Goal: Information Seeking & Learning: Learn about a topic

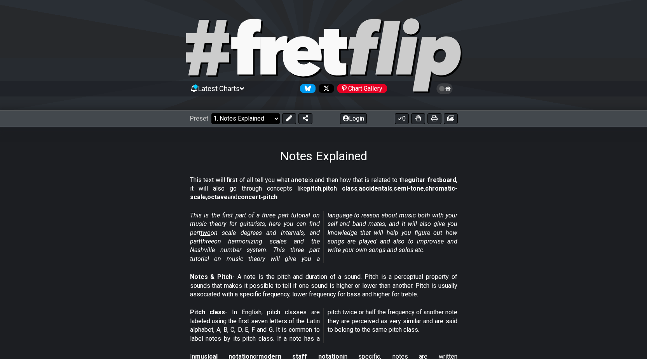
click at [276, 119] on select "Welcome to #fretflip! Initial Preset Custom Preset Minor Pentatonic Major Penta…" at bounding box center [246, 118] width 68 height 11
click at [212, 113] on select "Welcome to #fretflip! Initial Preset Custom Preset Minor Pentatonic Major Penta…" at bounding box center [246, 118] width 68 height 11
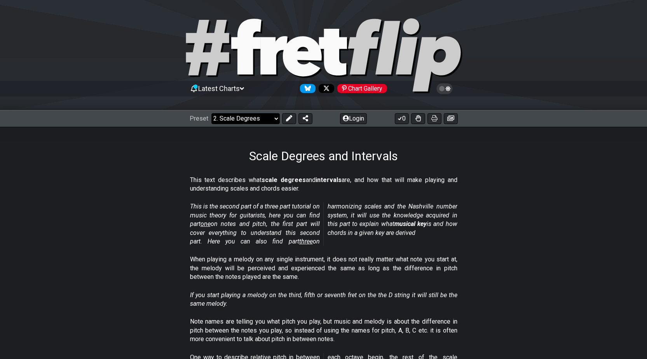
click at [273, 119] on select "Welcome to #fretflip! Initial Preset Custom Preset Minor Pentatonic Major Penta…" at bounding box center [246, 118] width 68 height 11
click at [212, 113] on select "Welcome to #fretflip! Initial Preset Custom Preset Minor Pentatonic Major Penta…" at bounding box center [246, 118] width 68 height 11
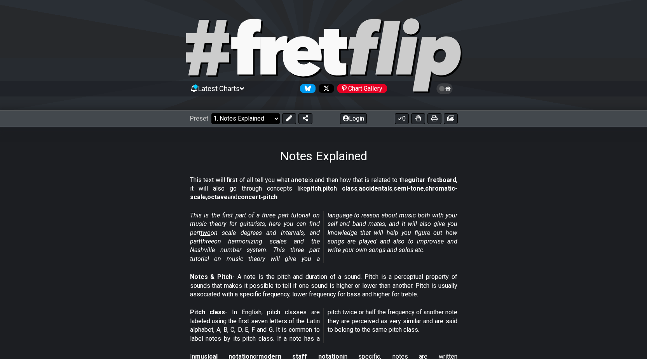
click at [276, 120] on select "Welcome to #fretflip! Initial Preset Custom Preset Minor Pentatonic Major Penta…" at bounding box center [246, 118] width 68 height 11
click at [212, 113] on select "Welcome to #fretflip! Initial Preset Custom Preset Minor Pentatonic Major Penta…" at bounding box center [246, 118] width 68 height 11
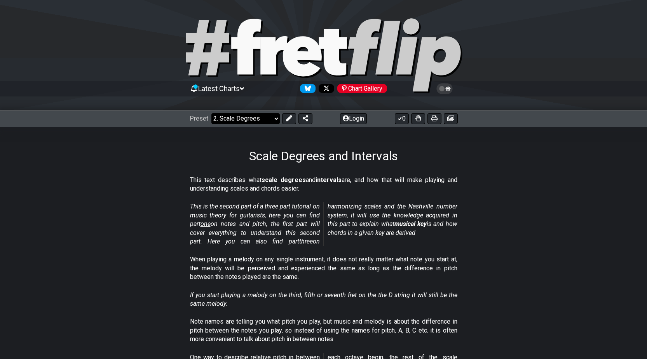
click at [275, 121] on select "Welcome to #fretflip! Initial Preset Custom Preset Minor Pentatonic Major Penta…" at bounding box center [246, 118] width 68 height 11
click at [212, 113] on select "Welcome to #fretflip! Initial Preset Custom Preset Minor Pentatonic Major Penta…" at bounding box center [246, 118] width 68 height 11
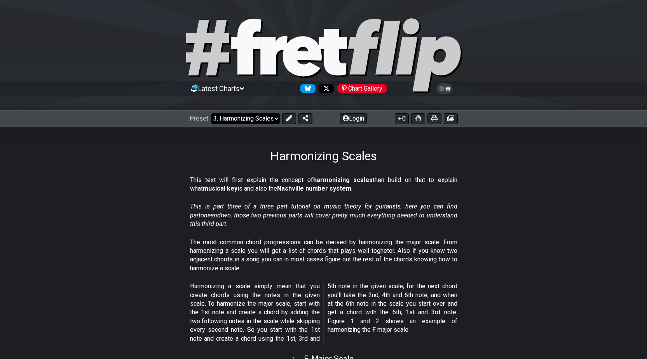
click at [275, 122] on select "Welcome to #fretflip! Initial Preset Custom Preset Minor Pentatonic Major Penta…" at bounding box center [246, 118] width 68 height 11
click at [212, 113] on select "Welcome to #fretflip! Initial Preset Custom Preset Minor Pentatonic Major Penta…" at bounding box center [246, 118] width 68 height 11
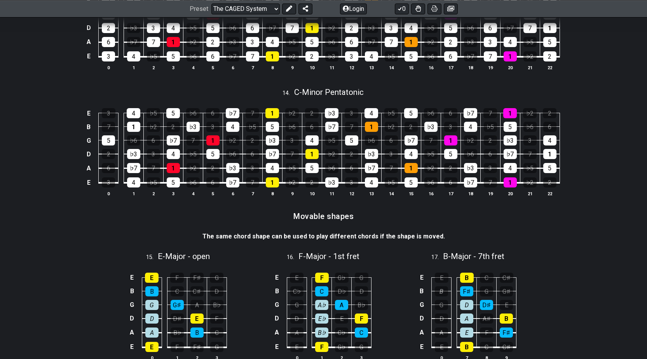
scroll to position [1633, 0]
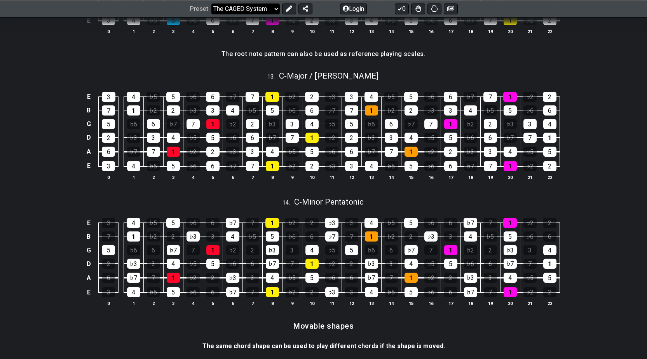
click at [276, 9] on select "Welcome to #fretflip! Initial Preset Custom Preset Minor Pentatonic Major Penta…" at bounding box center [246, 8] width 68 height 11
click at [212, 14] on select "Welcome to #fretflip! Initial Preset Custom Preset Minor Pentatonic Major Penta…" at bounding box center [246, 8] width 68 height 11
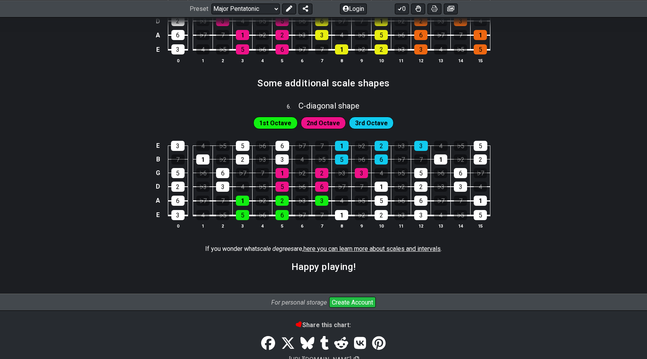
scroll to position [1011, 0]
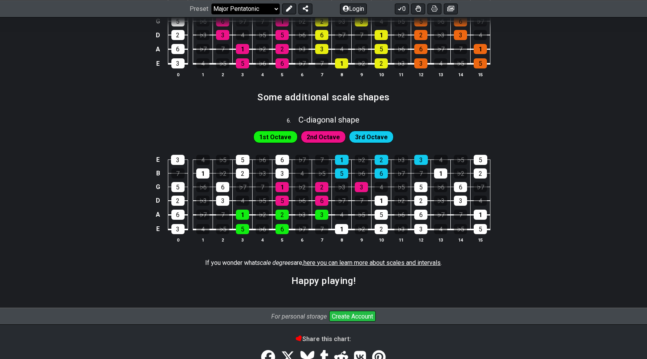
click at [273, 8] on select "Welcome to #fretflip! Initial Preset Custom Preset Minor Pentatonic Major Penta…" at bounding box center [246, 8] width 68 height 11
click at [212, 14] on select "Welcome to #fretflip! Initial Preset Custom Preset Minor Pentatonic Major Penta…" at bounding box center [246, 8] width 68 height 11
select select "/guitar-scales"
select select "C"
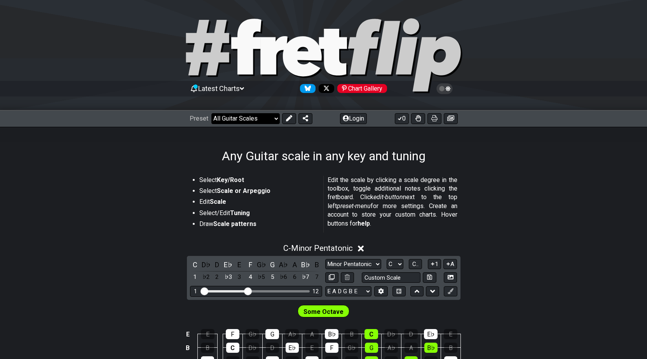
click at [273, 122] on select "Welcome to #fretflip! Initial Preset Custom Preset Minor Pentatonic Major Penta…" at bounding box center [246, 118] width 68 height 11
click at [212, 113] on select "Welcome to #fretflip! Initial Preset Custom Preset Minor Pentatonic Major Penta…" at bounding box center [246, 118] width 68 height 11
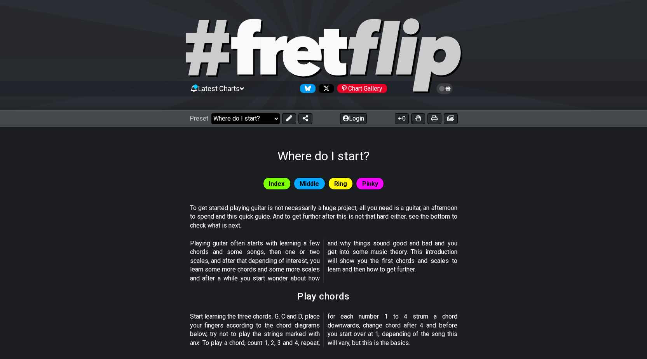
click at [277, 118] on select "Welcome to #fretflip! Initial Preset Custom Preset Minor Pentatonic Major Penta…" at bounding box center [246, 118] width 68 height 11
click at [212, 113] on select "Welcome to #fretflip! Initial Preset Custom Preset Minor Pentatonic Major Penta…" at bounding box center [246, 118] width 68 height 11
select select "/musical-notes-explained"
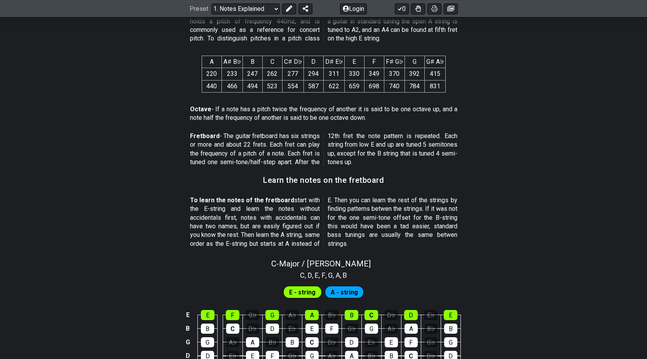
scroll to position [724, 0]
